Goal: Task Accomplishment & Management: Manage account settings

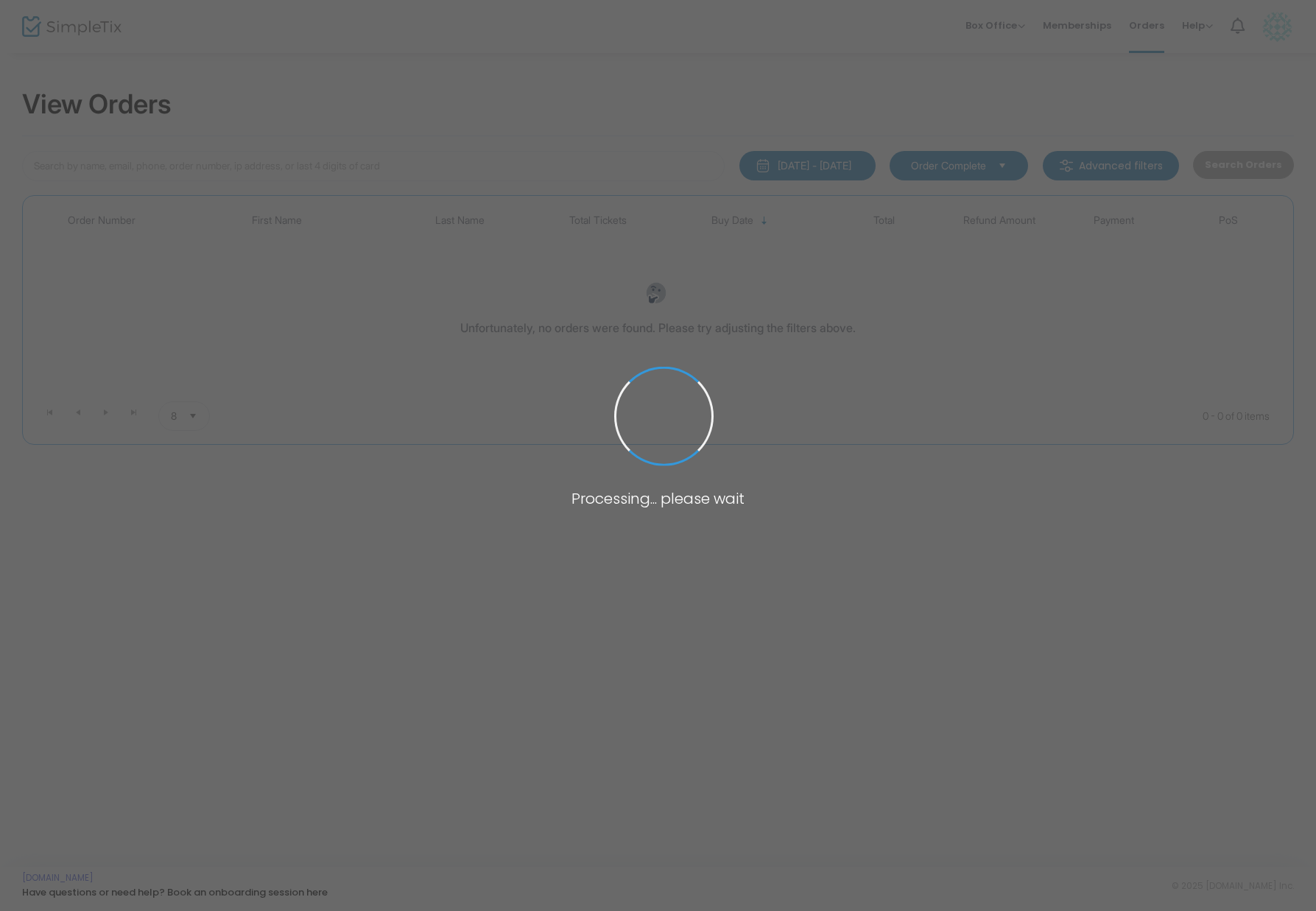
type input "[PERSON_NAME]"
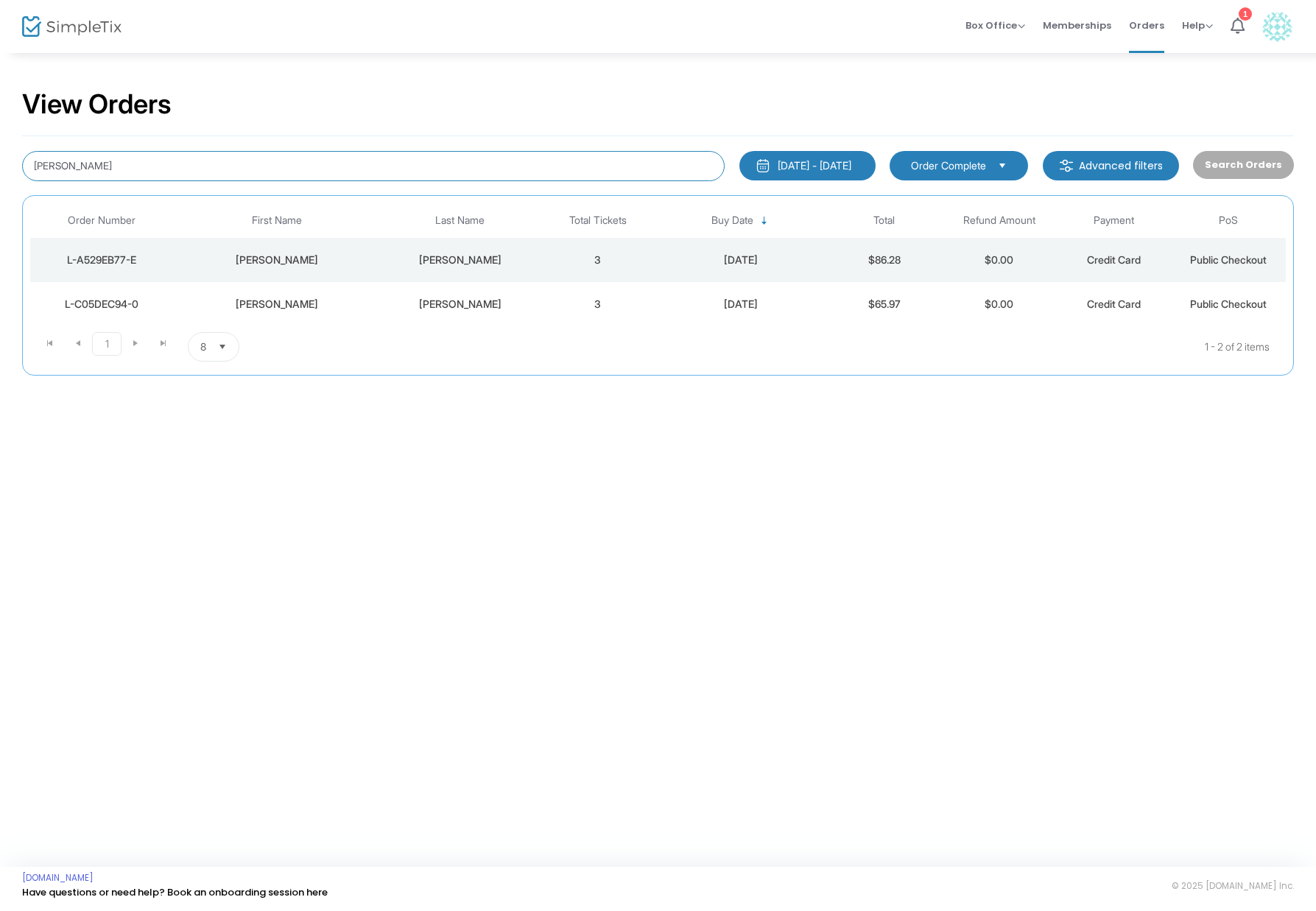
click at [329, 157] on input "[PERSON_NAME]" at bounding box center [373, 166] width 703 height 30
drag, startPoint x: 329, startPoint y: 157, endPoint x: 265, endPoint y: 168, distance: 64.9
click at [277, 166] on input "[PERSON_NAME]" at bounding box center [373, 166] width 703 height 30
click at [36, 168] on input "l-6664" at bounding box center [373, 166] width 703 height 30
click at [86, 177] on input "L-6664" at bounding box center [373, 166] width 703 height 30
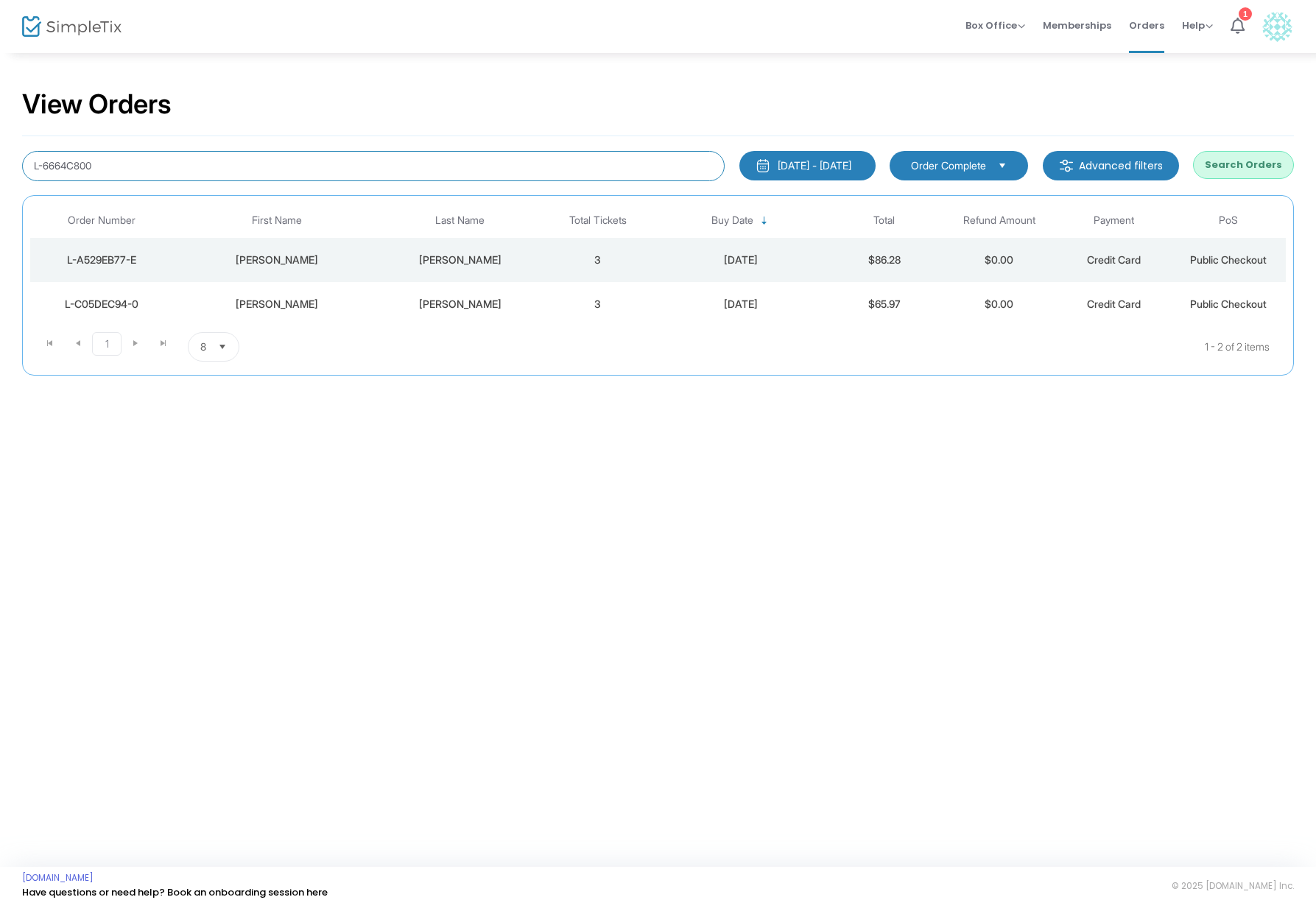
type input "L-6664C800"
click at [479, 268] on td "[PERSON_NAME]" at bounding box center [461, 260] width 161 height 44
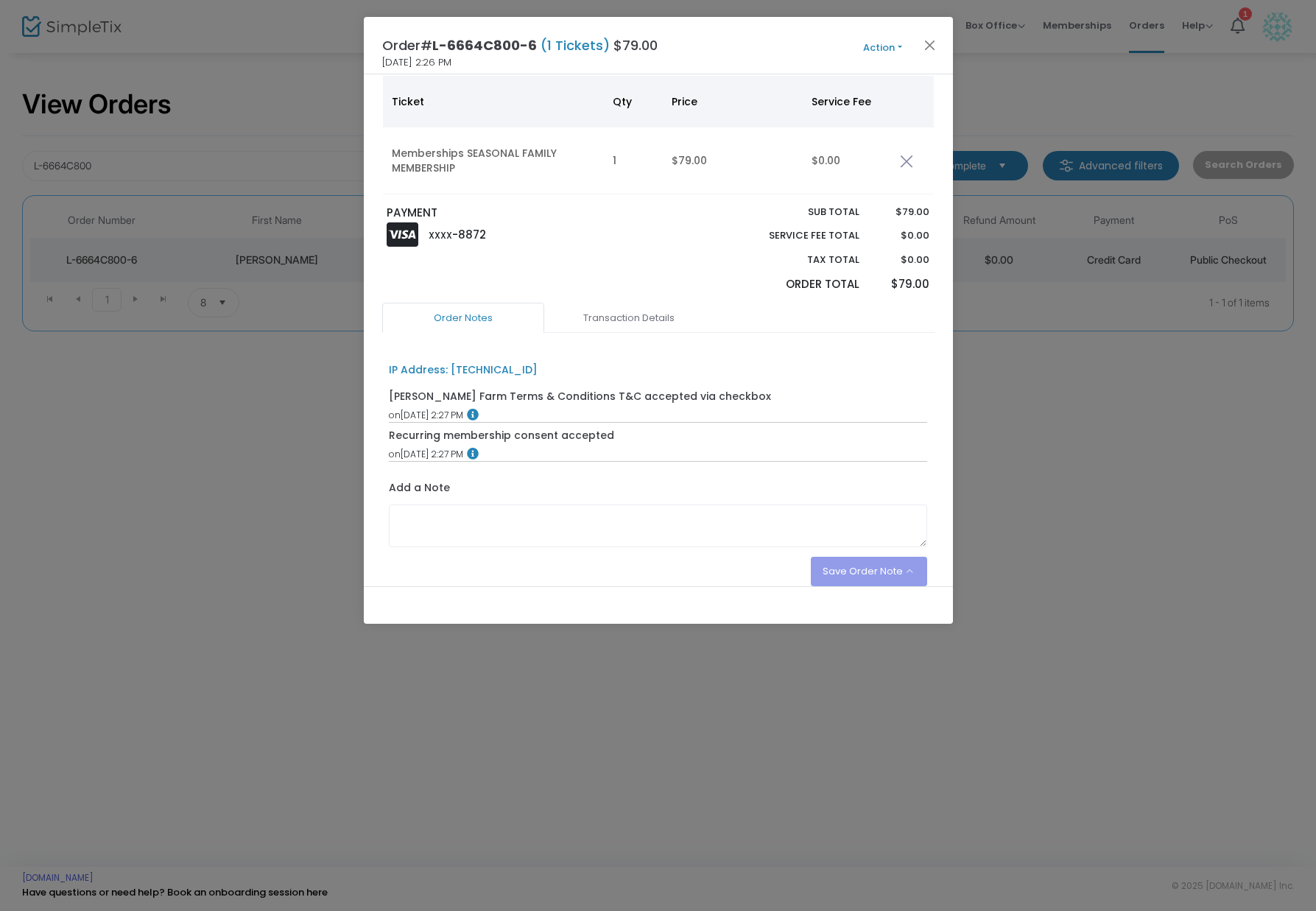
scroll to position [168, 0]
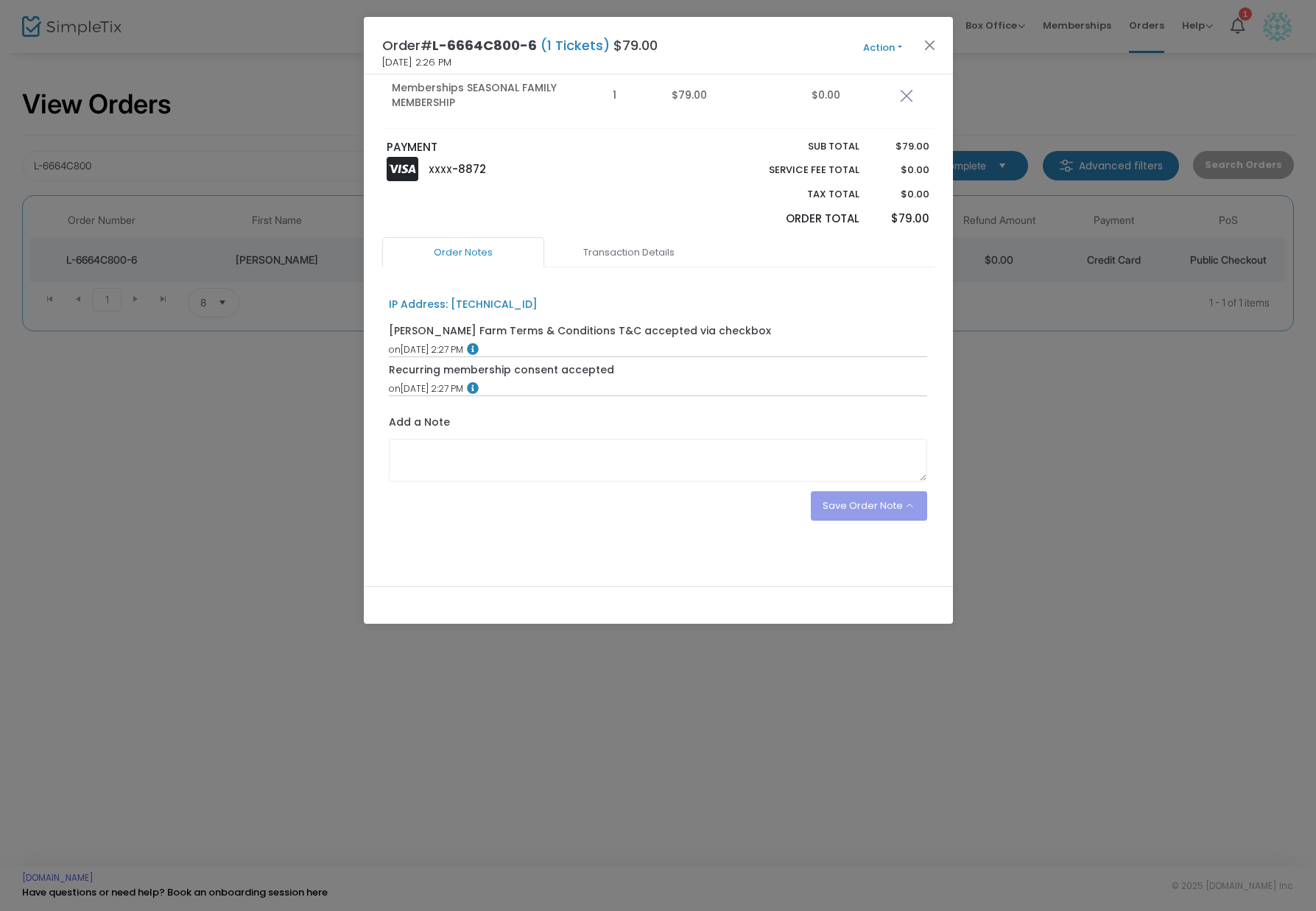
click at [866, 52] on button "Action" at bounding box center [883, 48] width 88 height 17
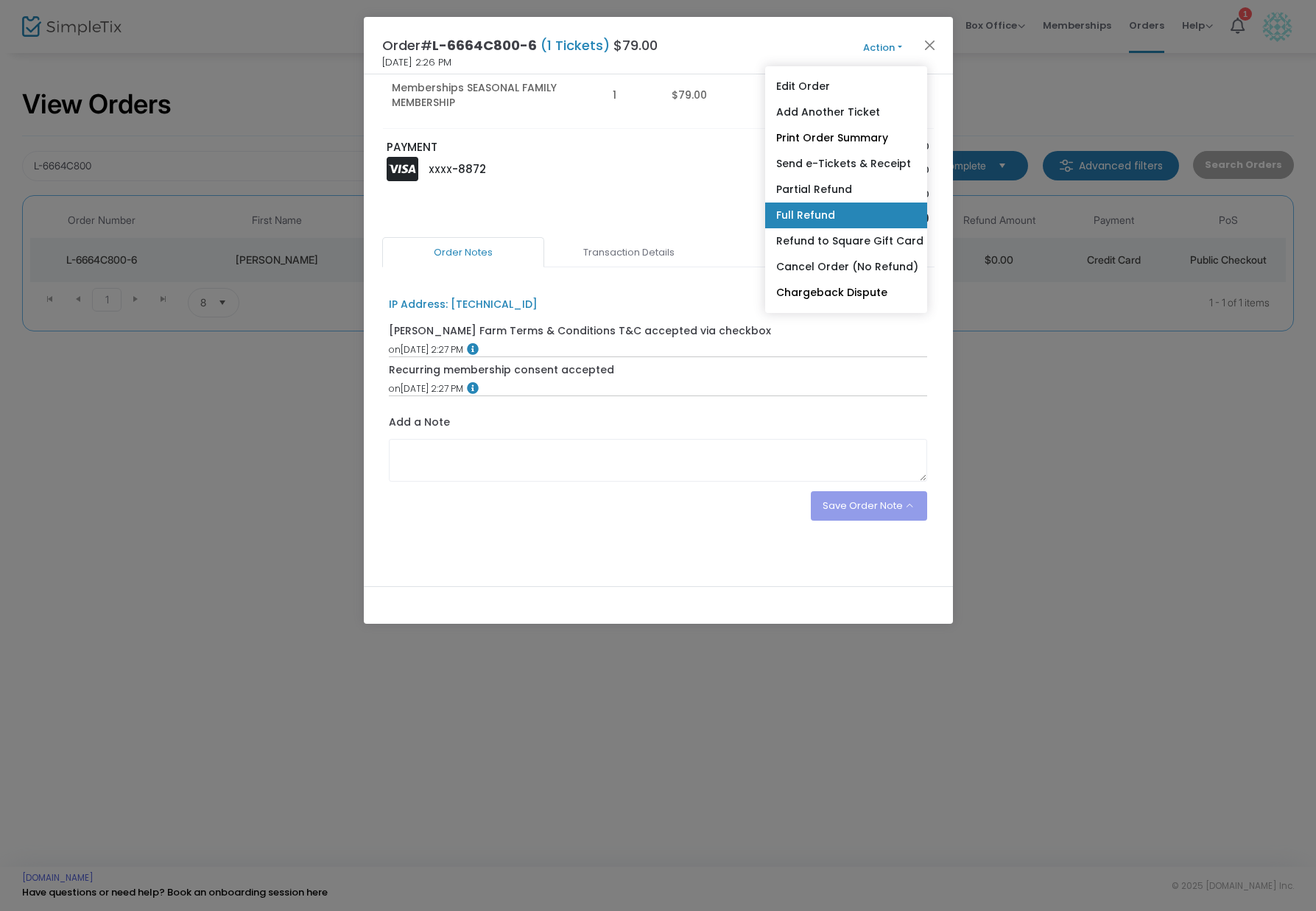
click at [855, 224] on link "Full Refund" at bounding box center [846, 216] width 162 height 25
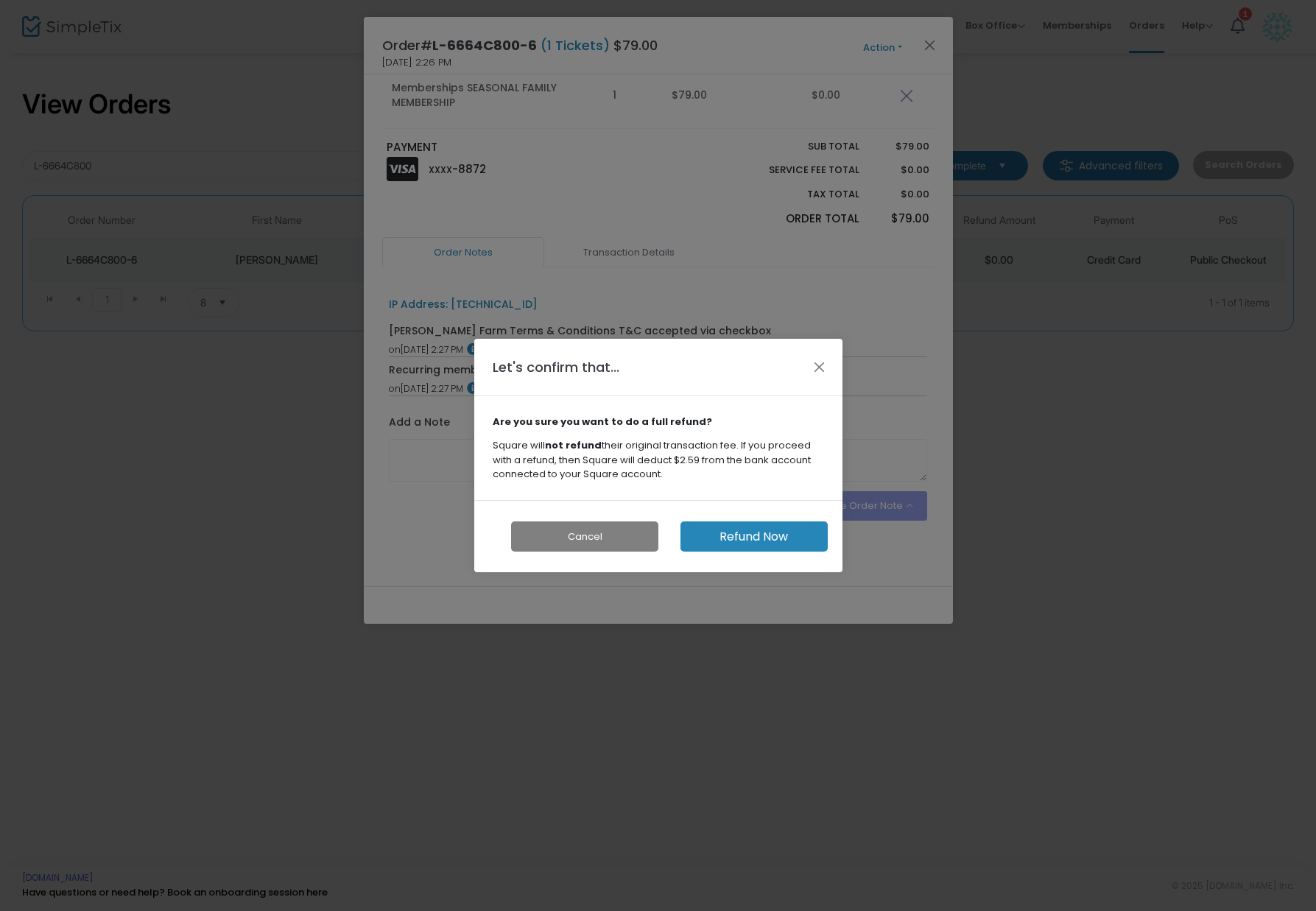
click at [753, 546] on button "Refund Now" at bounding box center [754, 536] width 147 height 30
